Goal: Task Accomplishment & Management: Manage account settings

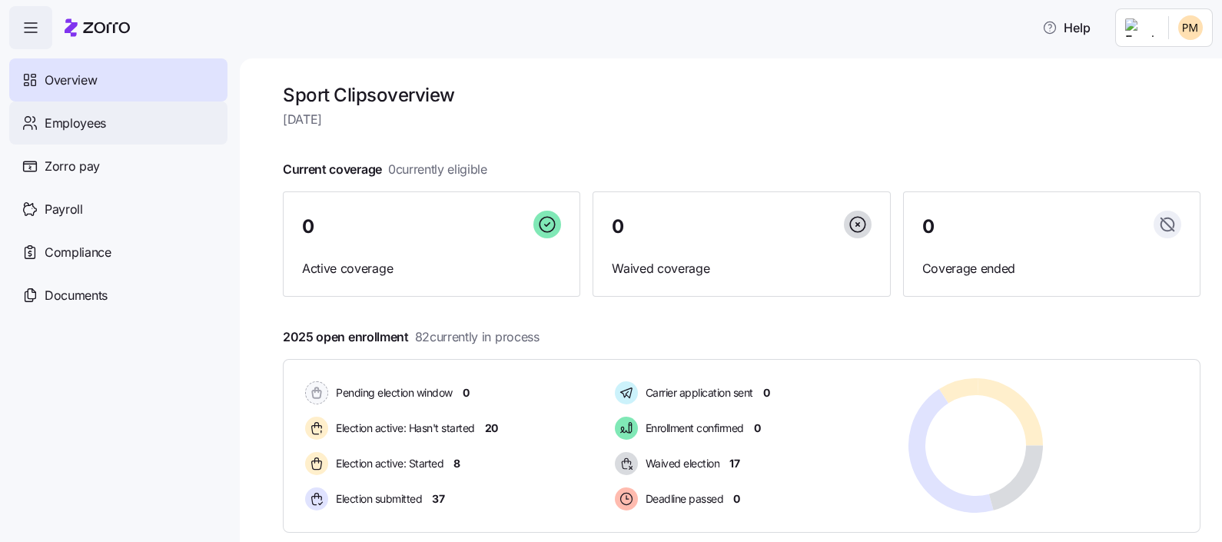
click at [96, 120] on span "Employees" at bounding box center [75, 123] width 61 height 19
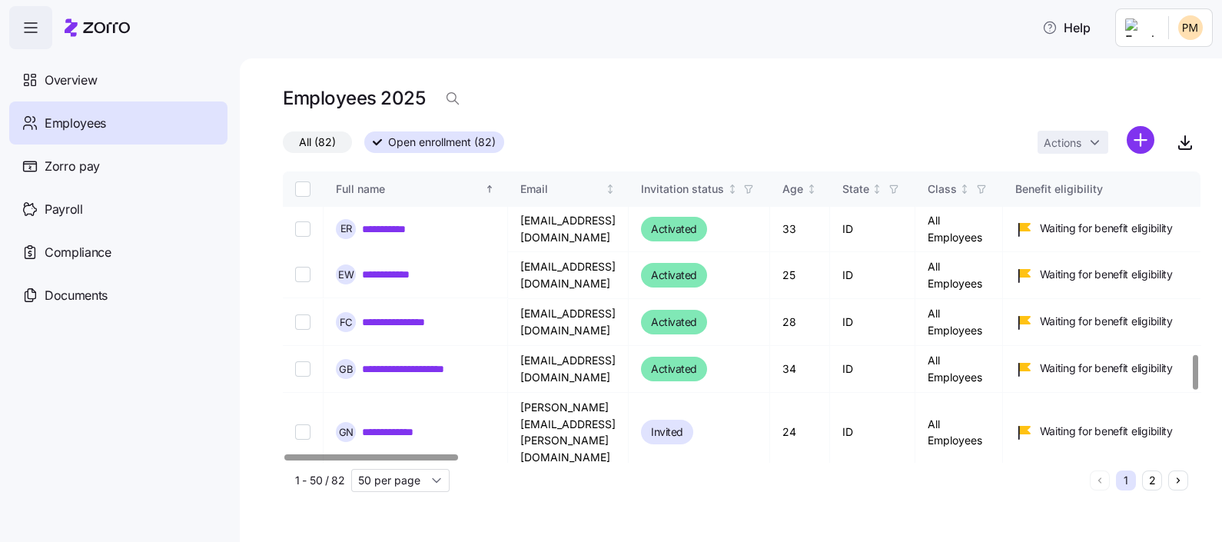
scroll to position [2061, 0]
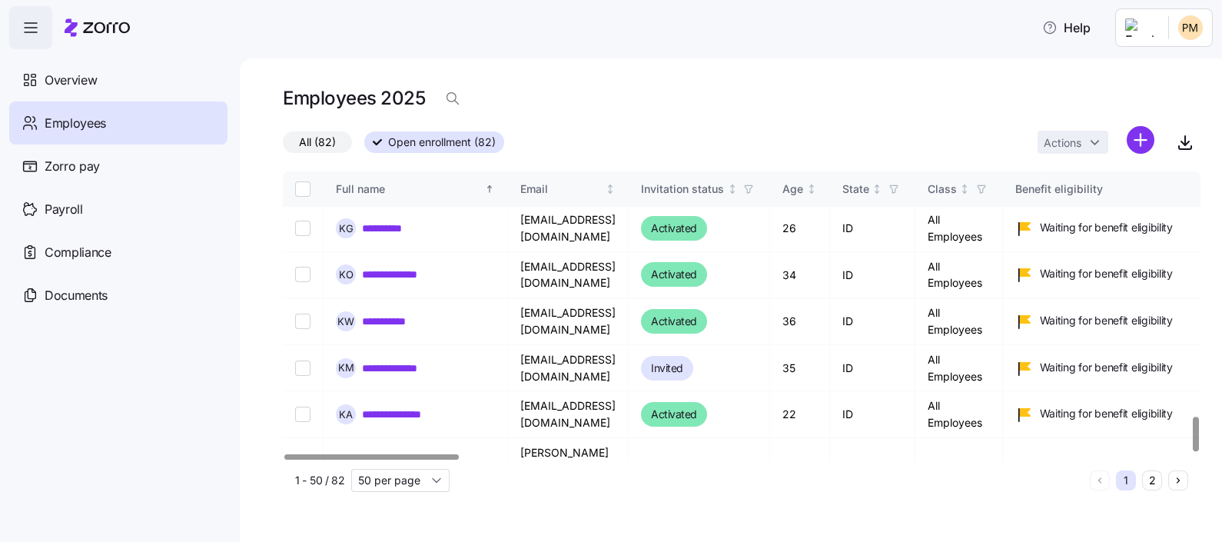
click at [1148, 480] on button "2" at bounding box center [1152, 480] width 20 height 20
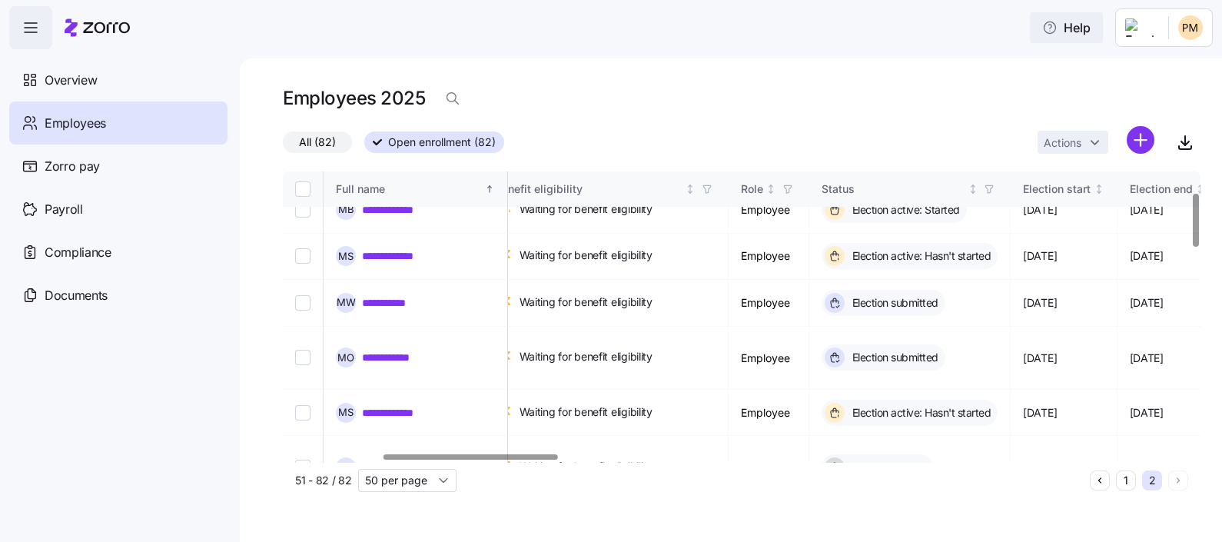
scroll to position [113, 520]
